Goal: Task Accomplishment & Management: Complete application form

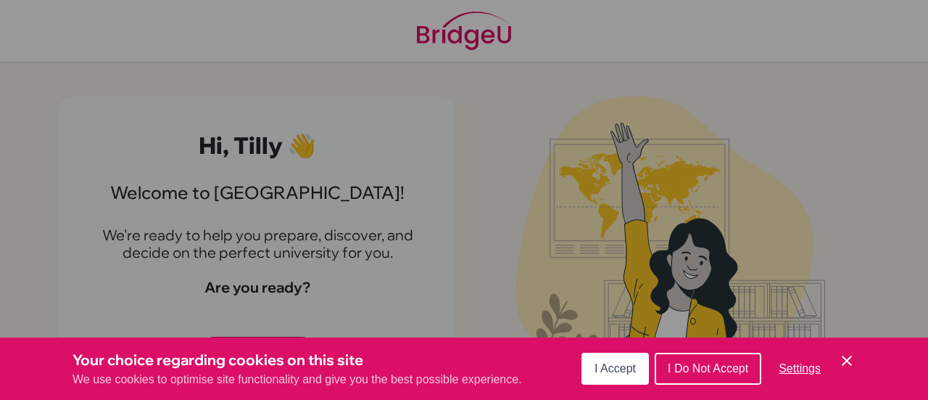
scroll to position [17, 0]
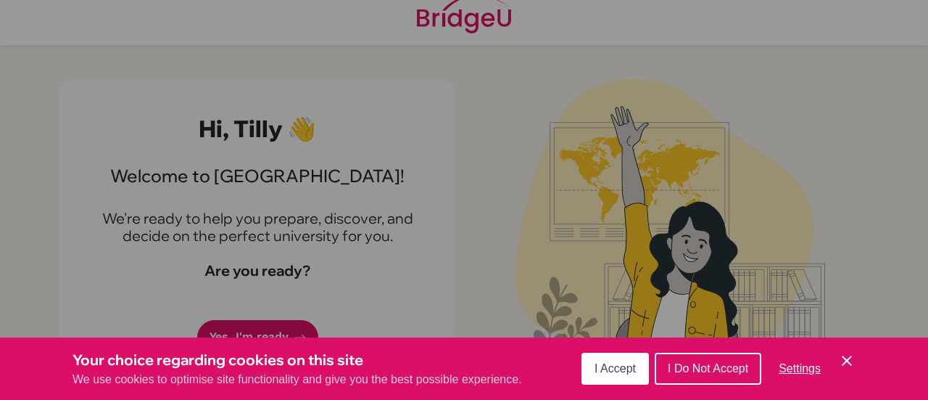
click at [628, 371] on span "I Accept" at bounding box center [615, 368] width 41 height 12
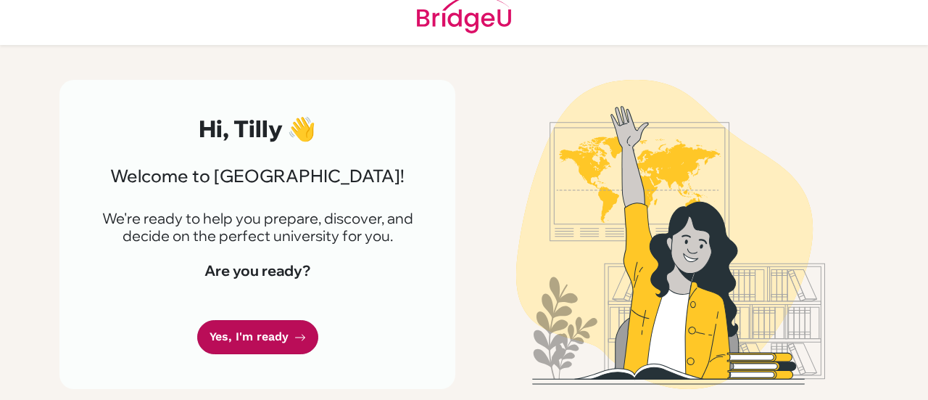
click at [276, 337] on link "Yes, I'm ready" at bounding box center [257, 337] width 121 height 34
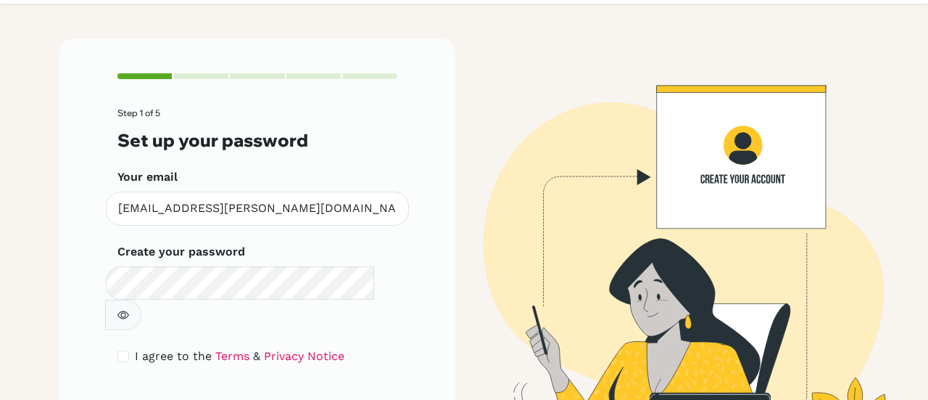
scroll to position [65, 0]
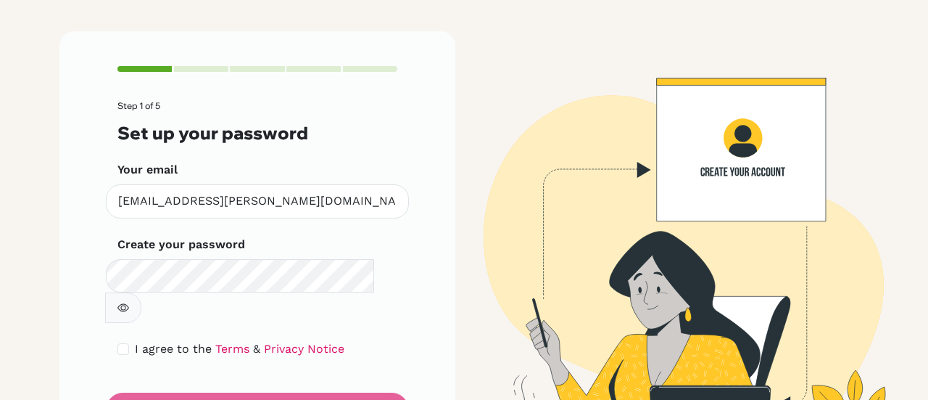
click at [141, 292] on button "button" at bounding box center [123, 307] width 36 height 30
click at [358, 381] on form "Step 1 of 5 Set up your password Your email [EMAIL_ADDRESS][PERSON_NAME][DOMAIN…" at bounding box center [257, 264] width 280 height 326
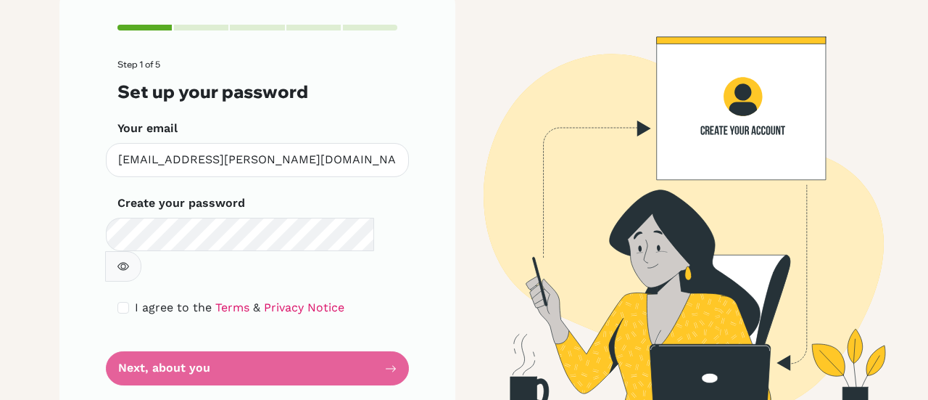
scroll to position [107, 0]
click at [381, 340] on form "Step 1 of 5 Set up your password Your email [EMAIL_ADDRESS][PERSON_NAME][DOMAIN…" at bounding box center [257, 222] width 280 height 326
click at [120, 302] on input "checkbox" at bounding box center [123, 308] width 12 height 12
checkbox input "true"
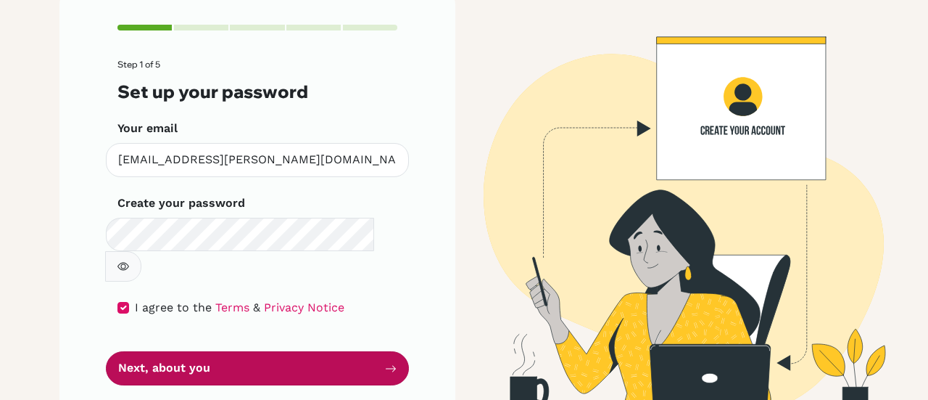
click at [389, 363] on icon "submit" at bounding box center [391, 369] width 12 height 12
